Goal: Transaction & Acquisition: Subscribe to service/newsletter

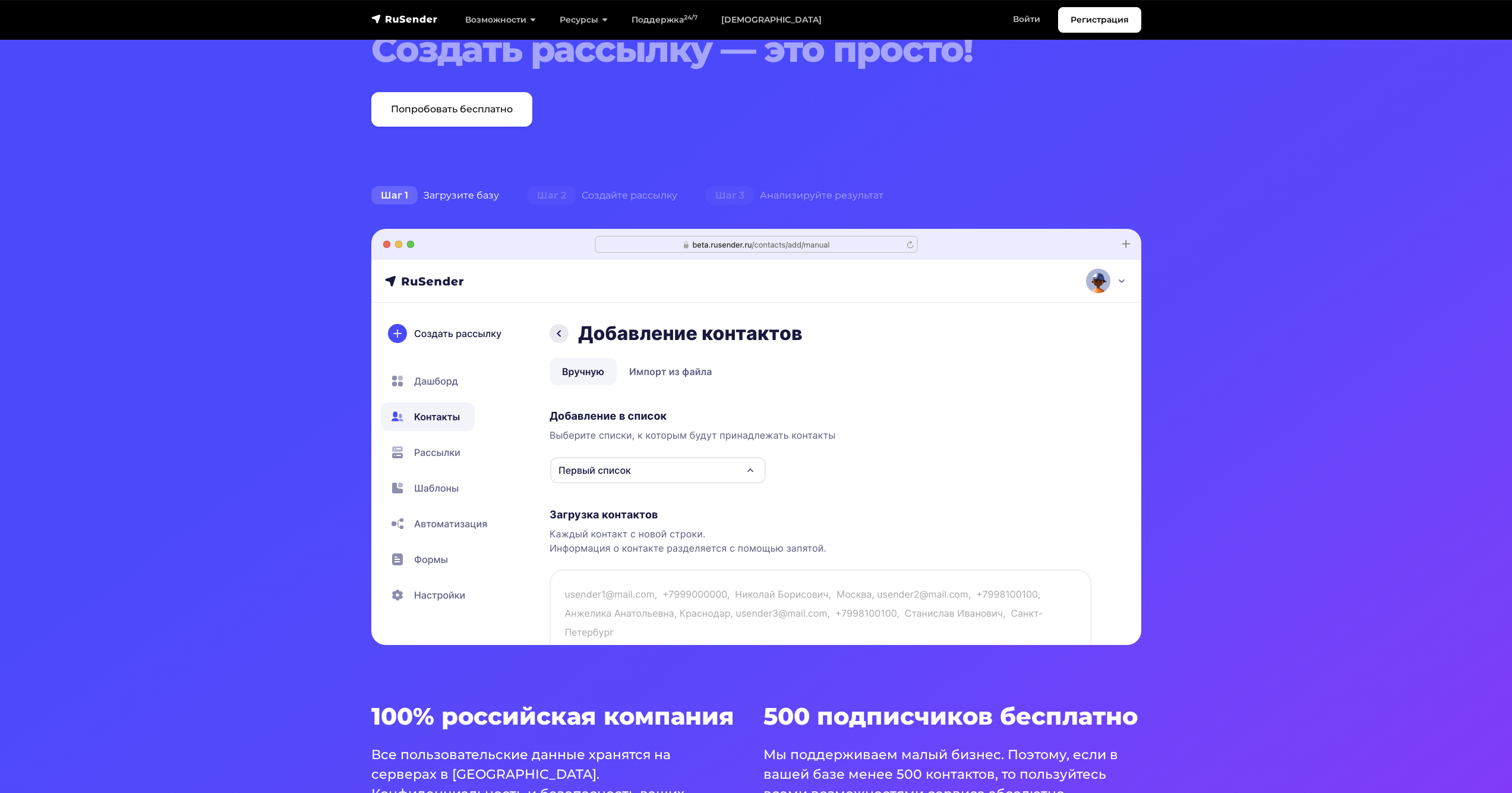
scroll to position [178, 0]
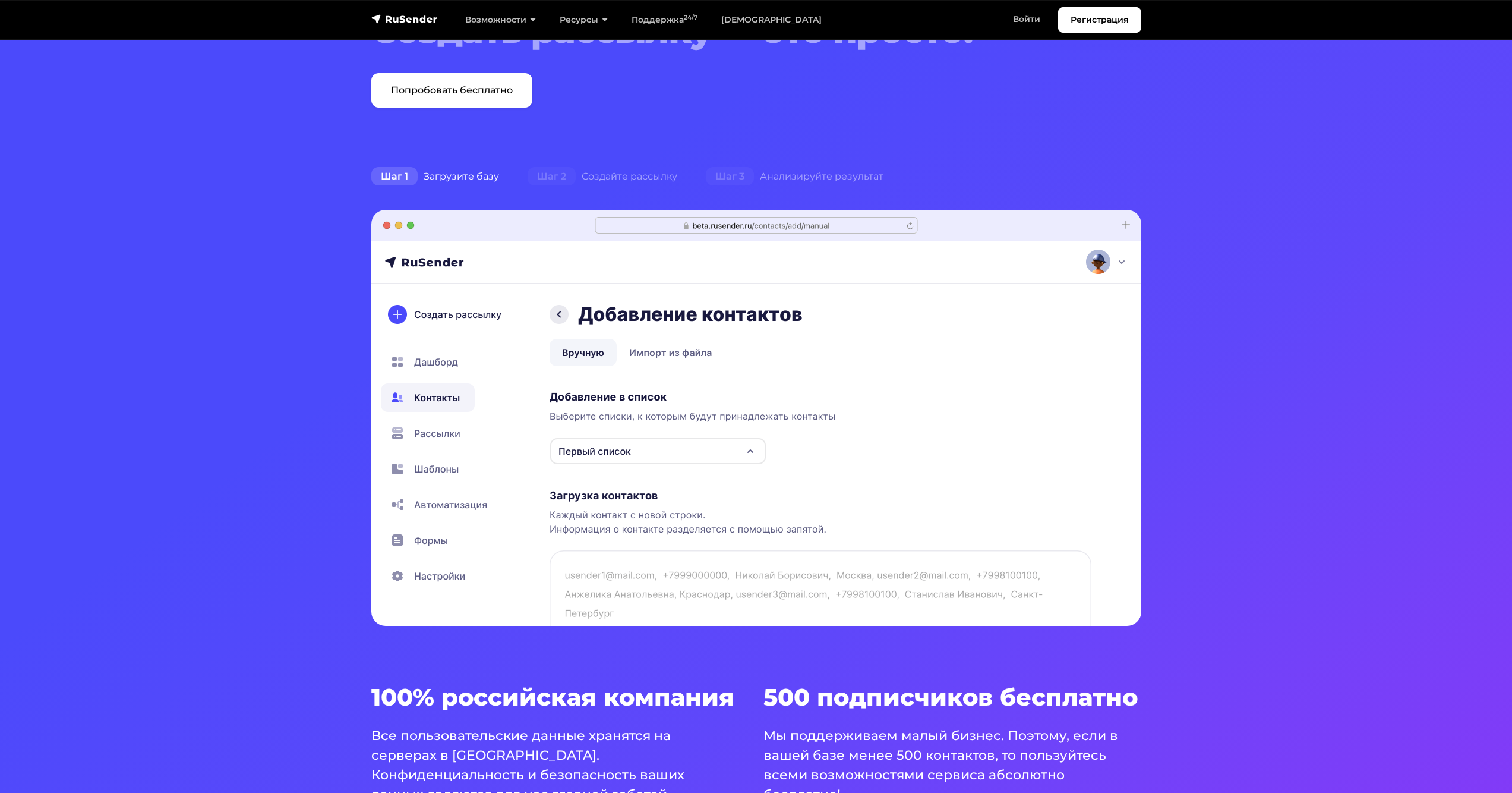
click at [631, 457] on img at bounding box center [756, 417] width 770 height 416
click at [650, 457] on img at bounding box center [756, 417] width 770 height 416
click at [435, 364] on img at bounding box center [756, 417] width 770 height 416
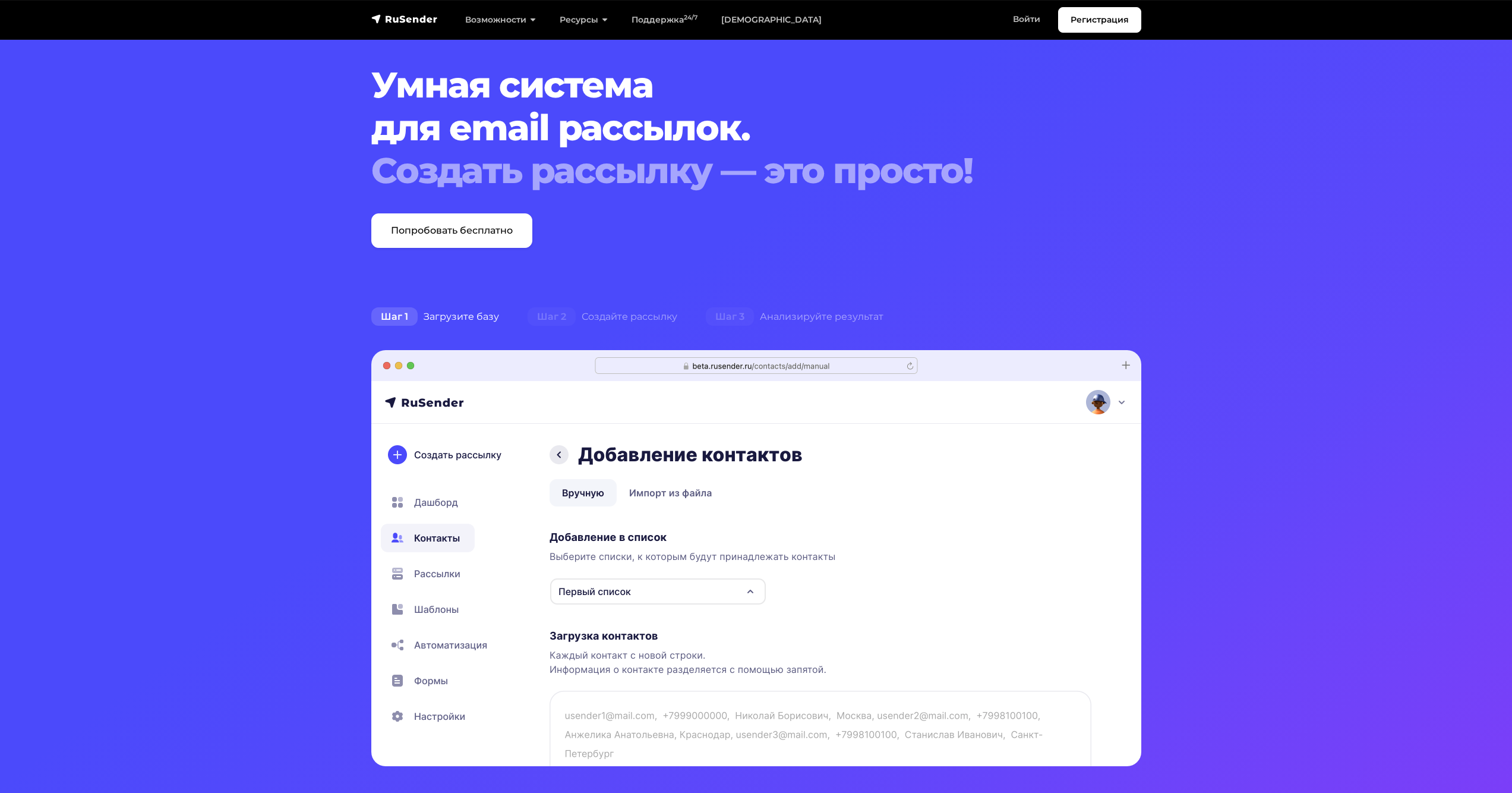
scroll to position [0, 0]
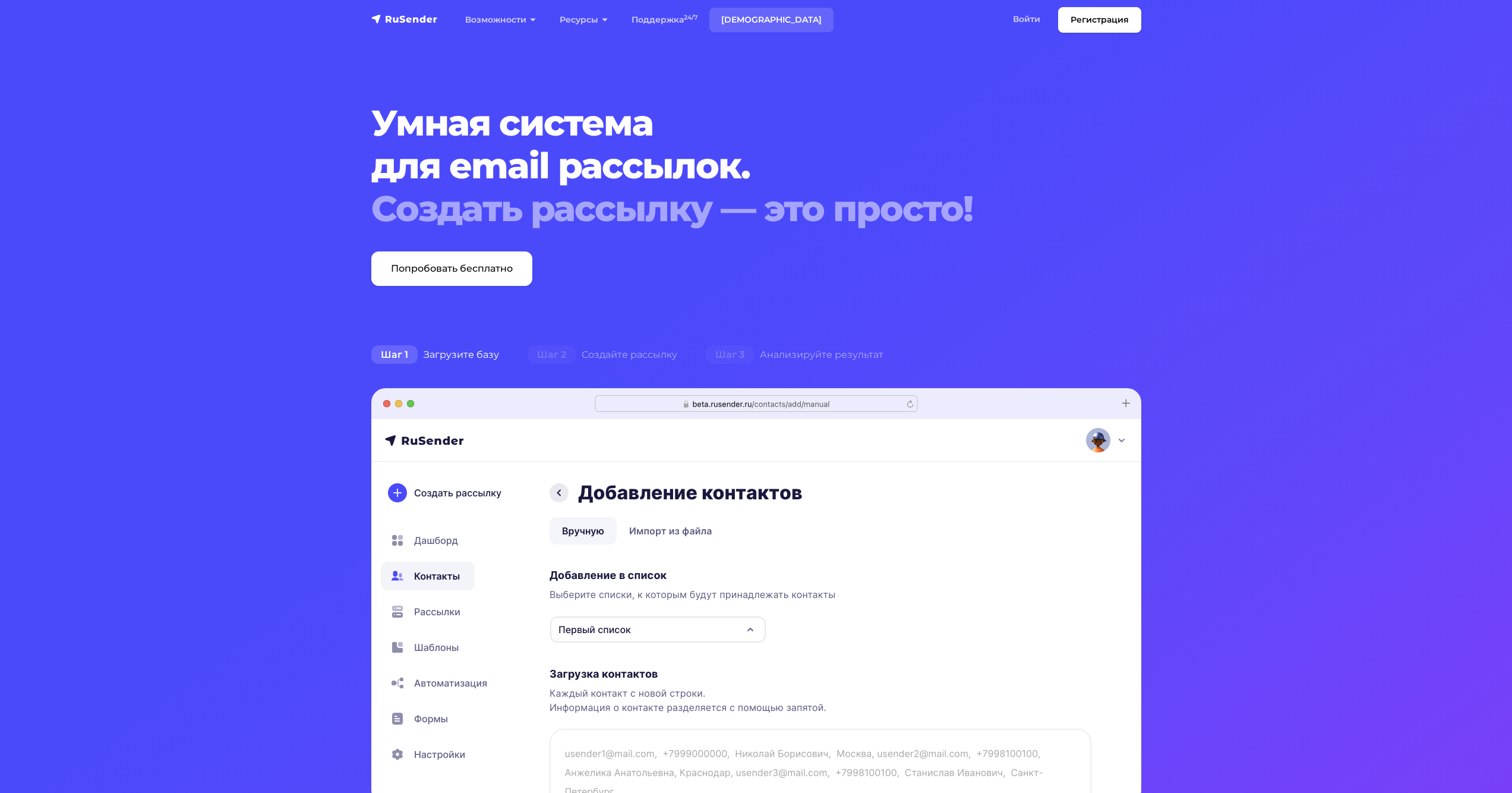
click at [742, 16] on link "[DEMOGRAPHIC_DATA]" at bounding box center [772, 20] width 124 height 24
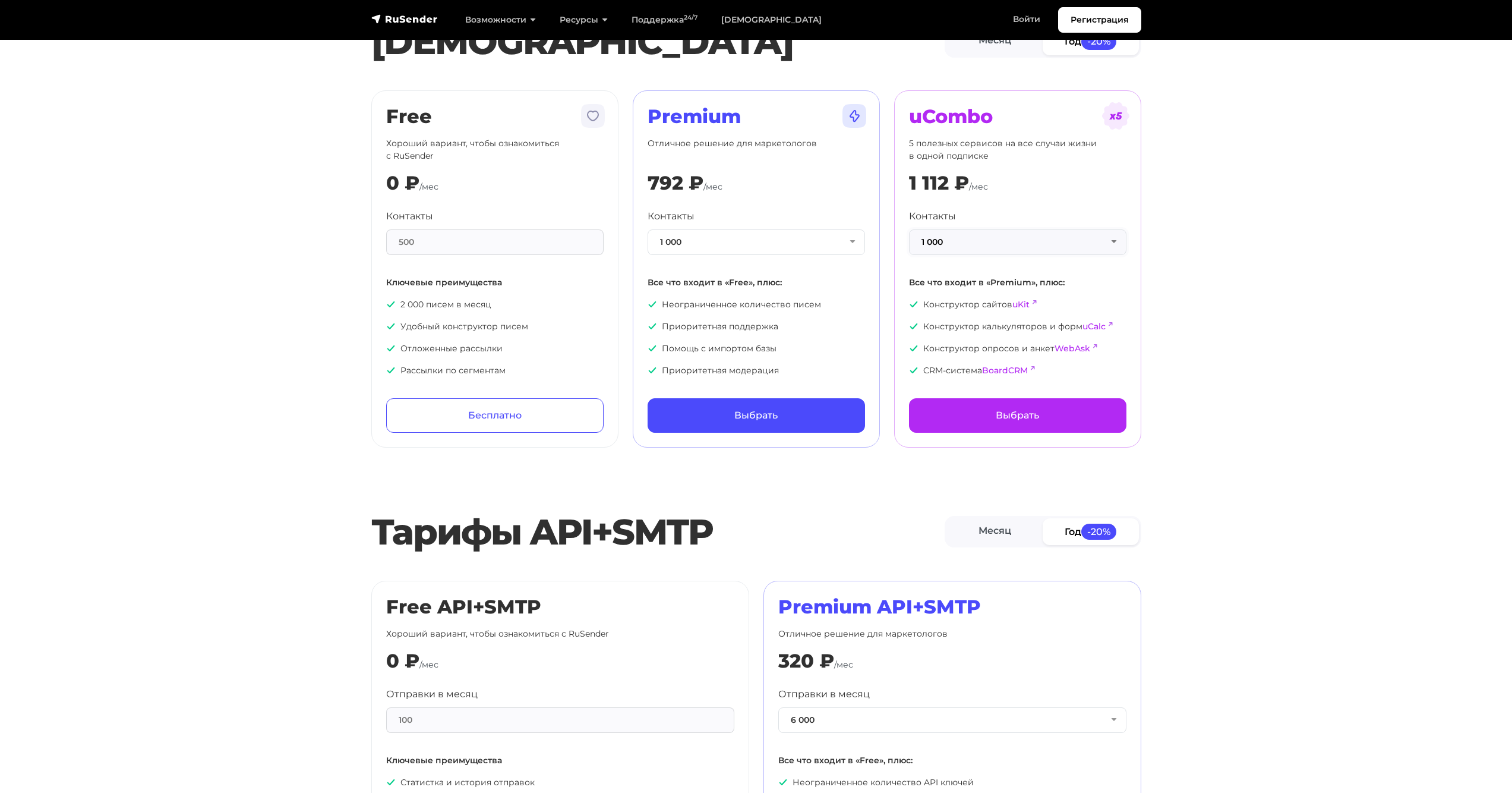
click at [979, 250] on button "1 000" at bounding box center [1018, 242] width 217 height 26
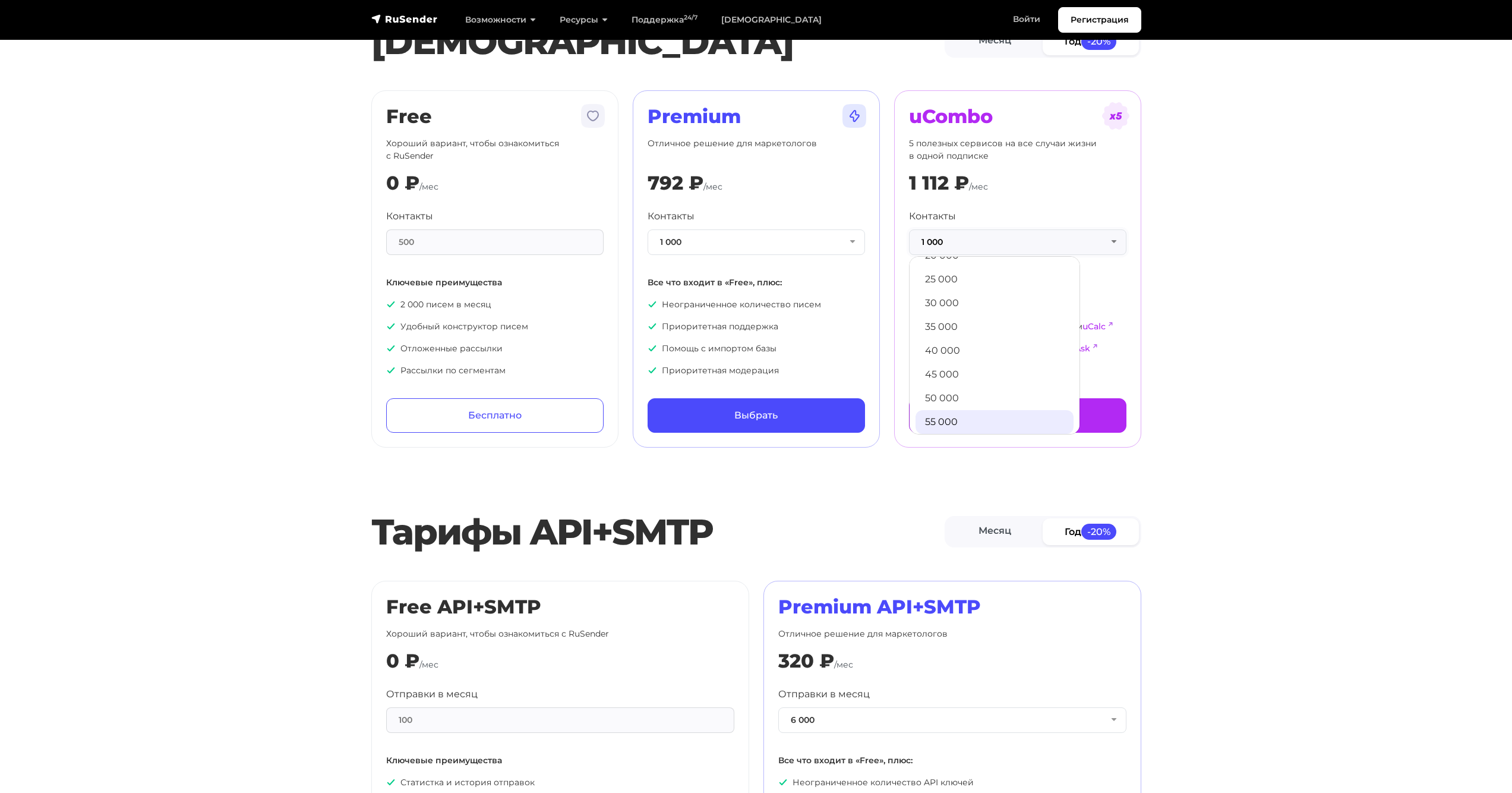
scroll to position [238, 0]
click at [971, 396] on link "50 000" at bounding box center [994, 393] width 158 height 23
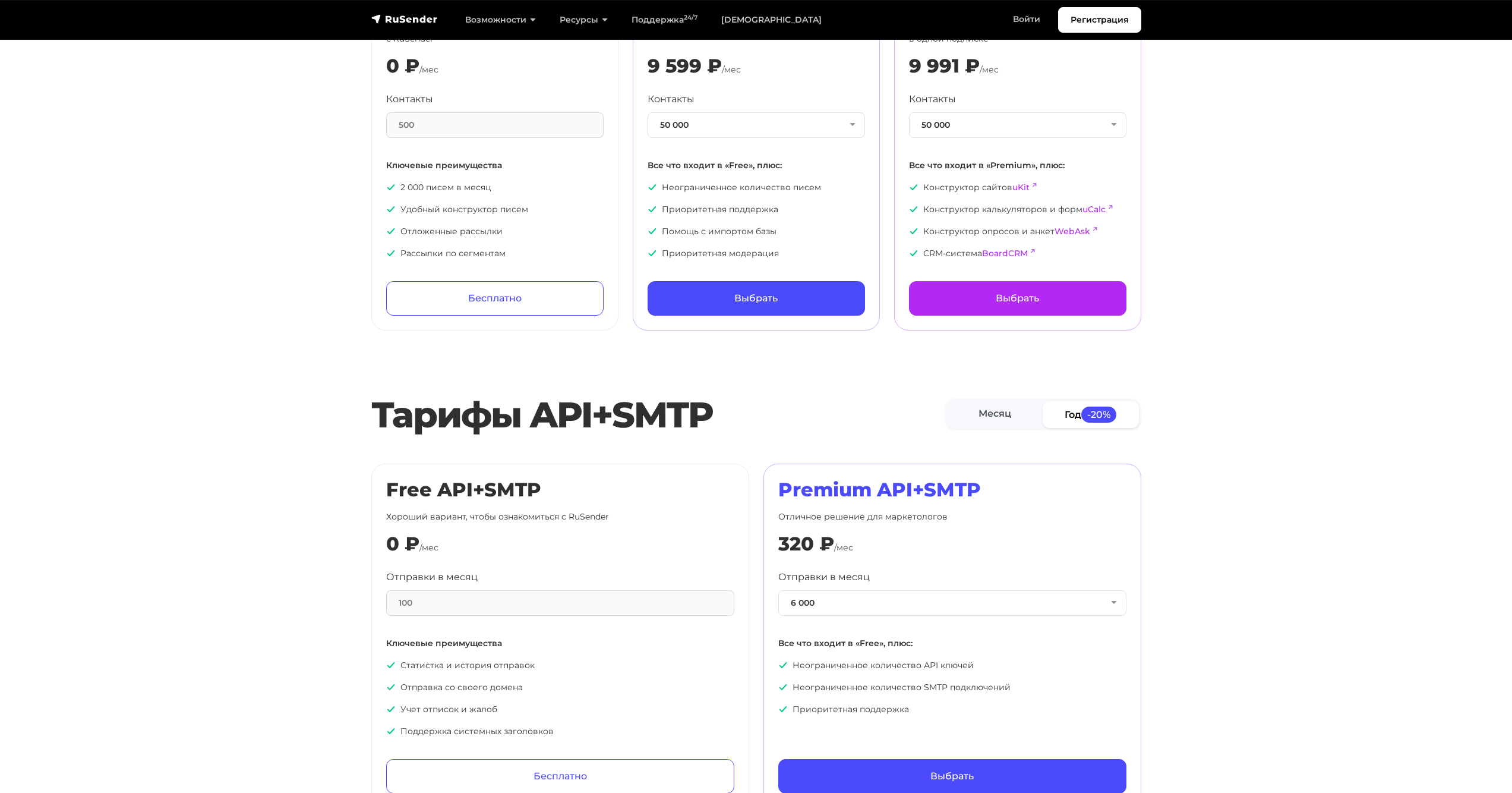
scroll to position [119, 0]
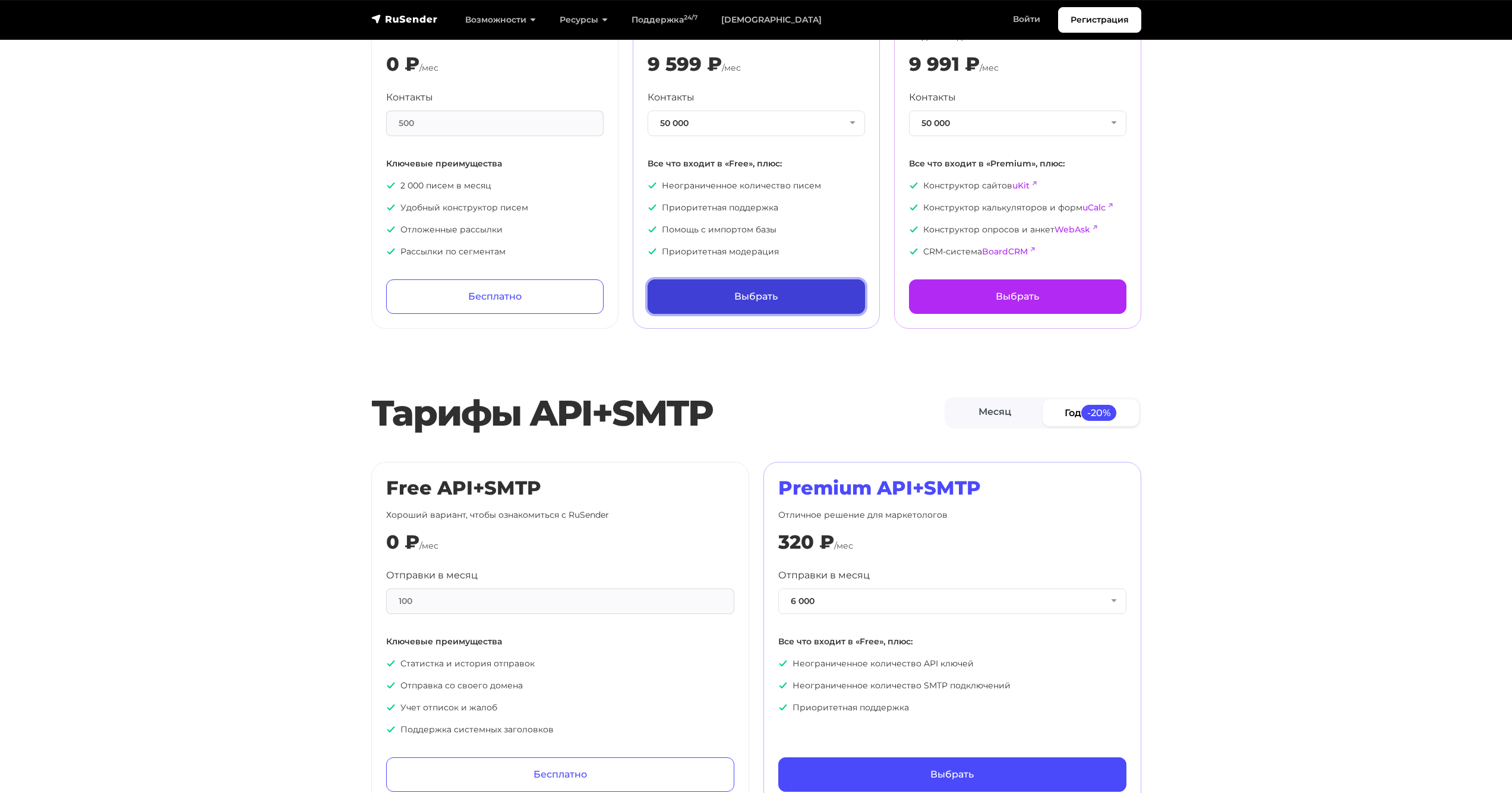
click at [790, 299] on link "Выбрать" at bounding box center [756, 297] width 217 height 35
